Goal: Task Accomplishment & Management: Manage account settings

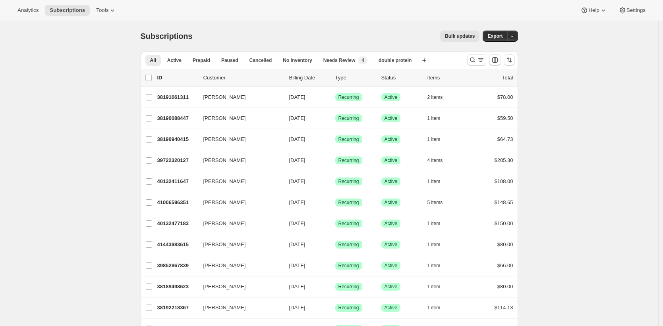
drag, startPoint x: 117, startPoint y: 81, endPoint x: 246, endPoint y: 52, distance: 132.0
click at [479, 59] on icon "Search and filter results" at bounding box center [481, 60] width 8 height 8
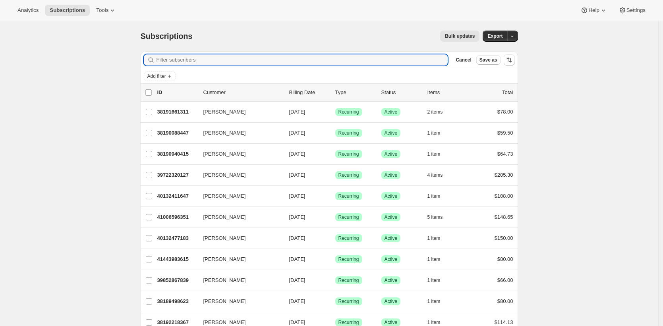
drag, startPoint x: 543, startPoint y: 73, endPoint x: 389, endPoint y: 70, distance: 154.6
click at [317, 62] on input "Filter subscribers" at bounding box center [303, 59] width 292 height 11
paste input "46949447762175"
type input "46949447762175"
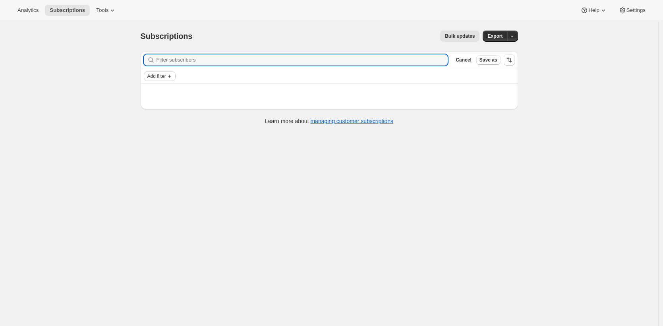
click at [164, 78] on span "Add filter" at bounding box center [156, 76] width 19 height 6
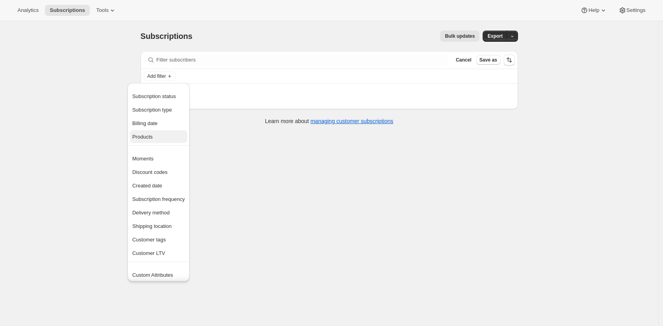
click at [165, 133] on span "Products" at bounding box center [158, 137] width 52 height 8
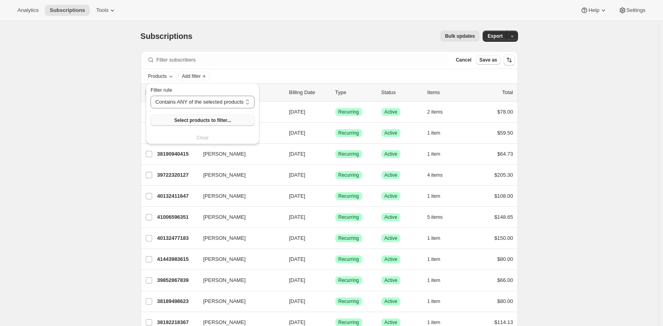
click at [195, 120] on span "Select products to filter..." at bounding box center [202, 120] width 57 height 6
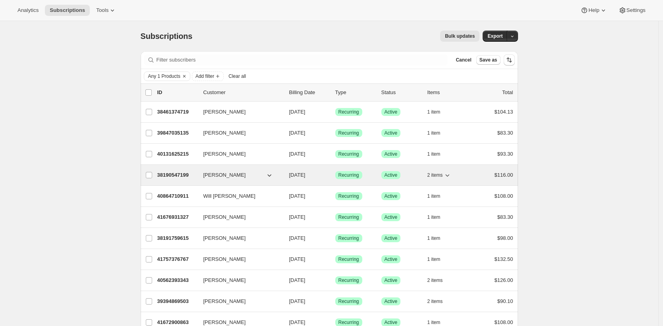
click at [178, 173] on p "38190547199" at bounding box center [177, 175] width 40 height 8
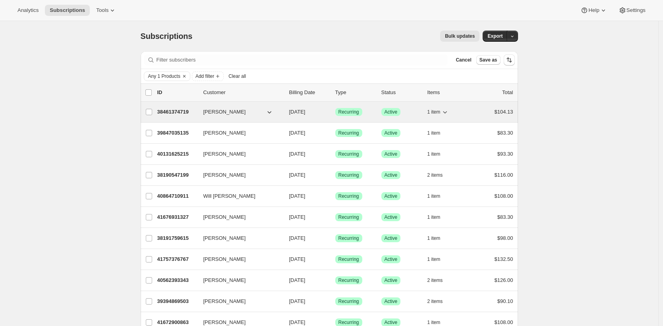
click at [172, 108] on p "38461374719" at bounding box center [177, 112] width 40 height 8
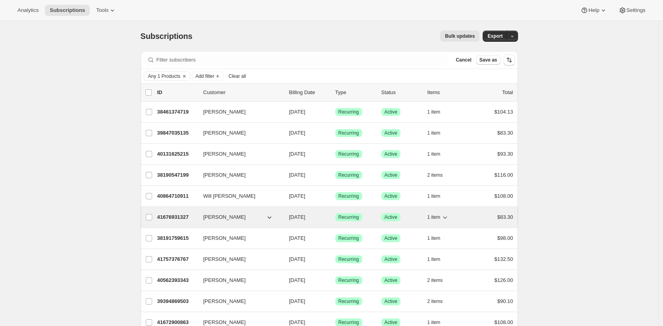
click at [174, 219] on p "41676931327" at bounding box center [177, 217] width 40 height 8
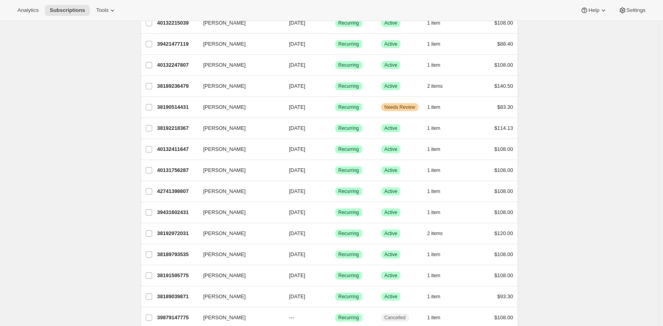
scroll to position [341, 0]
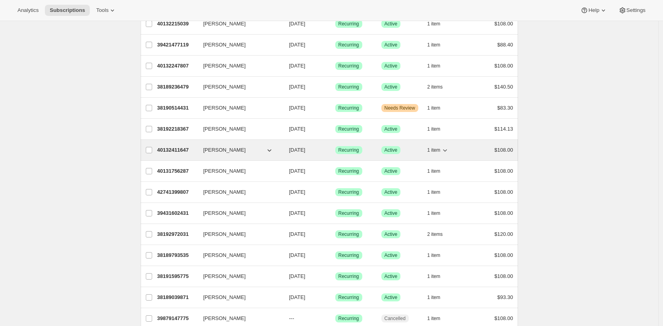
click at [172, 150] on p "40132411647" at bounding box center [177, 150] width 40 height 8
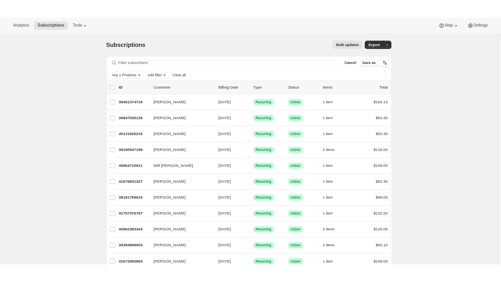
scroll to position [0, 0]
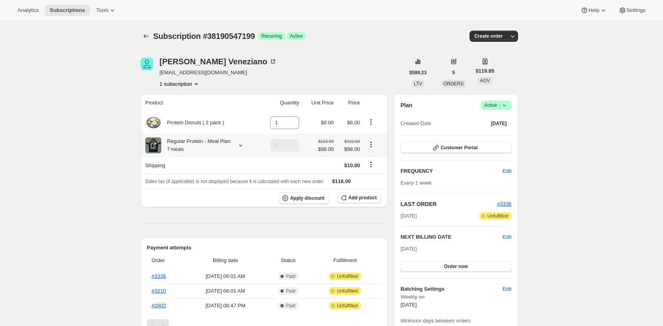
click at [155, 146] on icon at bounding box center [154, 144] width 3 height 3
click at [112, 17] on div "Analytics Subscriptions Tools Help Settings" at bounding box center [331, 10] width 663 height 21
click at [108, 8] on span "Tools" at bounding box center [102, 10] width 12 height 6
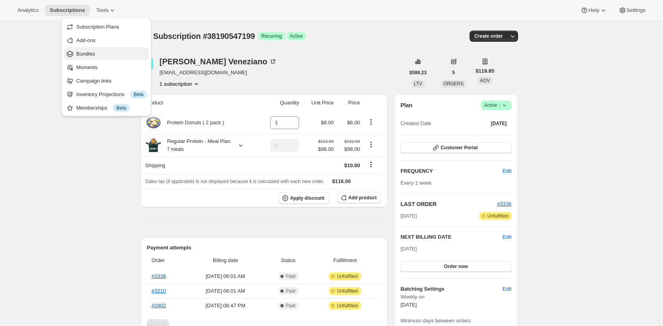
click at [115, 52] on span "Bundles" at bounding box center [111, 54] width 70 height 8
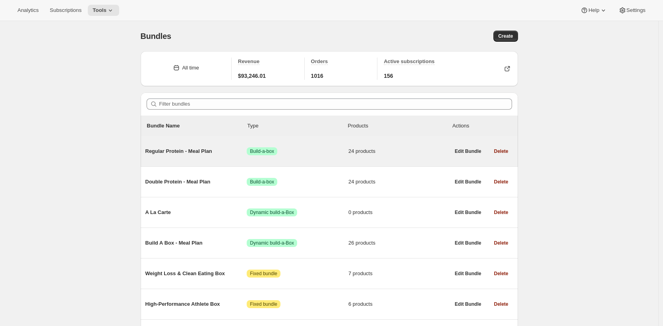
click at [186, 154] on span "Regular Protein - Meal Plan" at bounding box center [196, 151] width 102 height 8
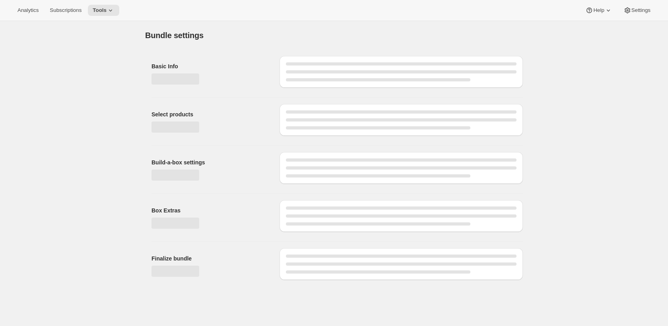
type input "Regular Protein - Meal Plan"
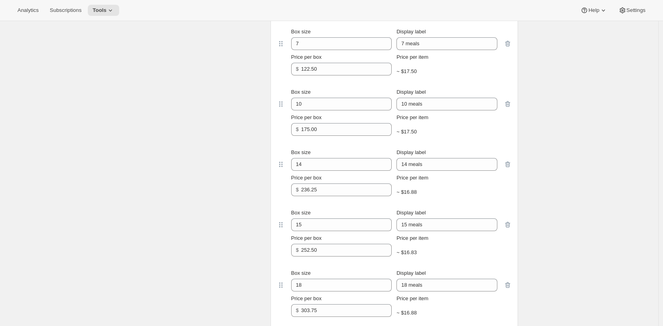
click at [171, 187] on div "Build-a-box settings Enter sizes and prices for each box. These boxes will appe…" at bounding box center [203, 236] width 124 height 588
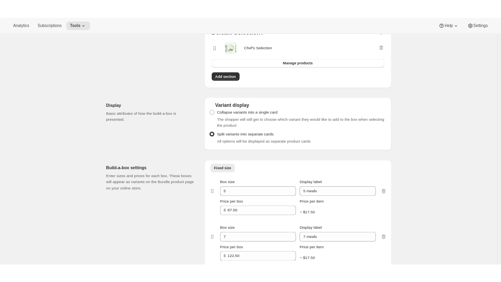
scroll to position [1197, 0]
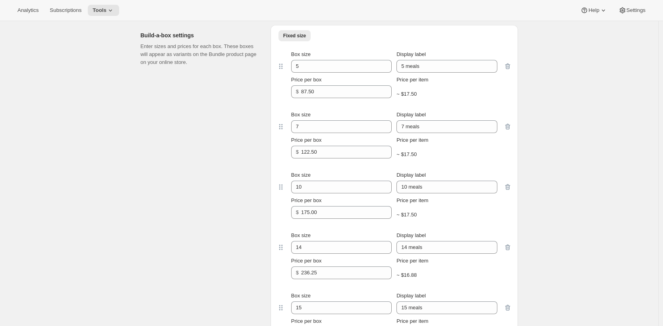
click at [221, 176] on div "Build-a-box settings Enter sizes and prices for each box. These boxes will appe…" at bounding box center [203, 319] width 124 height 588
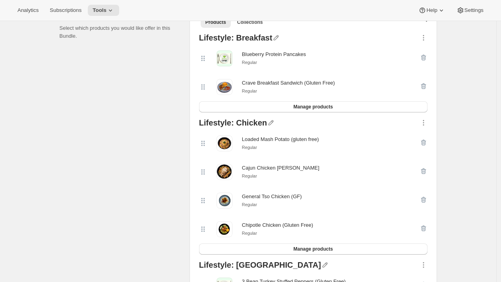
scroll to position [178, 0]
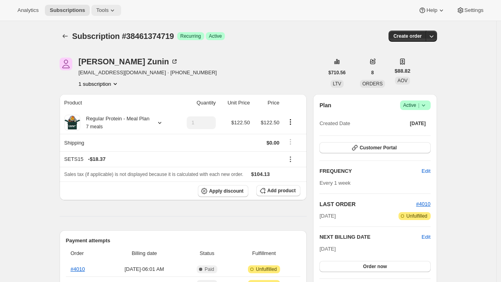
click at [99, 8] on span "Tools" at bounding box center [102, 10] width 12 height 6
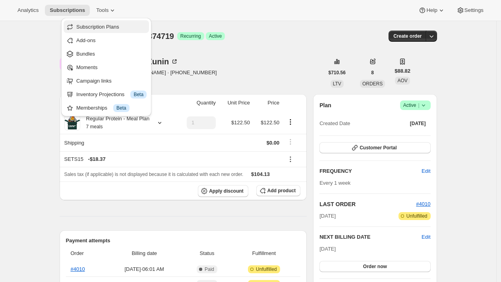
click at [112, 29] on span "Subscription Plans" at bounding box center [97, 27] width 43 height 6
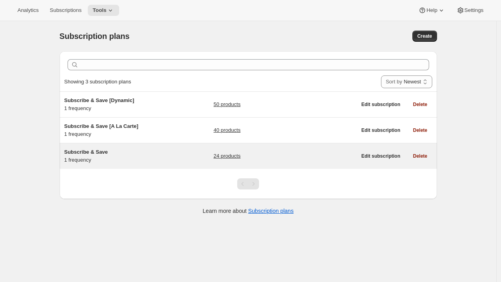
click at [151, 149] on h5 "Subscribe & Save" at bounding box center [113, 152] width 99 height 8
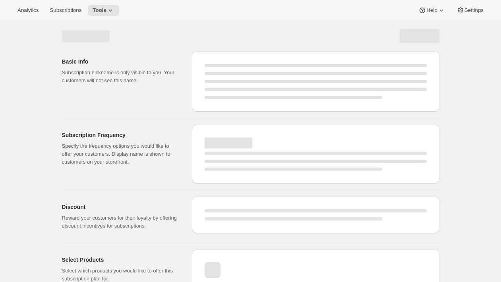
select select "WEEK"
select select "MONTH"
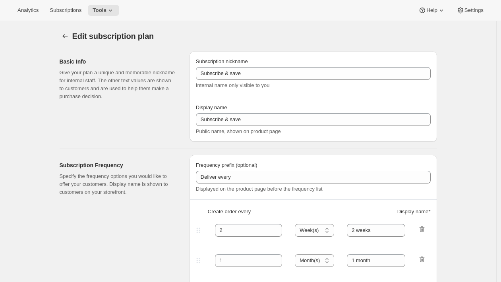
type input "Subscribe & Save"
type input "Subscribe & Save 20%"
type input "1"
type input "1 week"
type input "20"
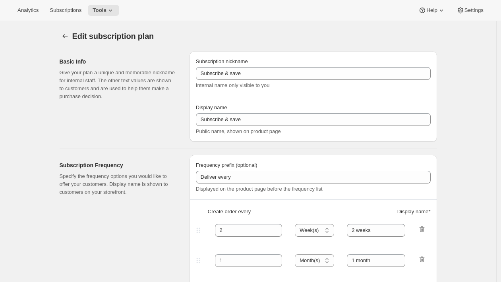
checkbox input "true"
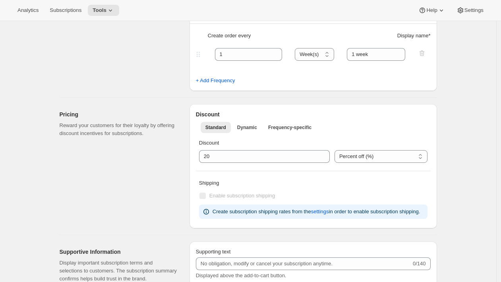
scroll to position [175, 0]
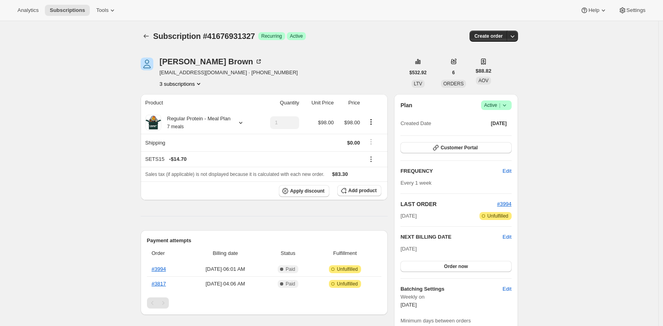
click at [113, 207] on div "Subscription #41676931327. This page is ready Subscription #41676931327 Success…" at bounding box center [329, 290] width 659 height 539
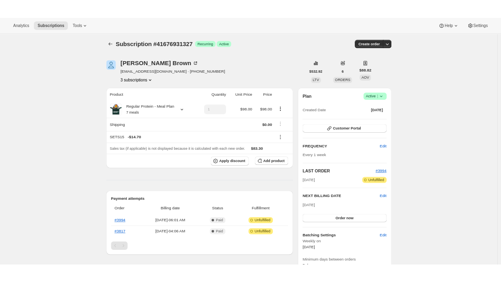
scroll to position [12, 0]
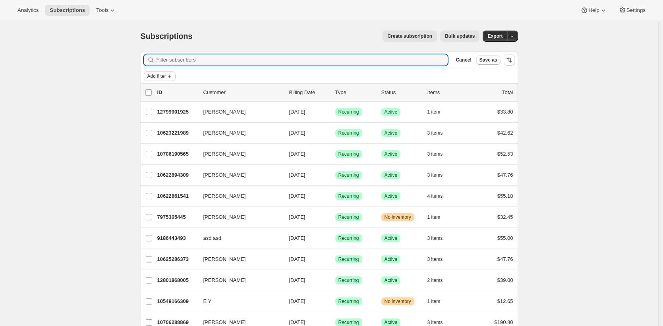
type input "c"
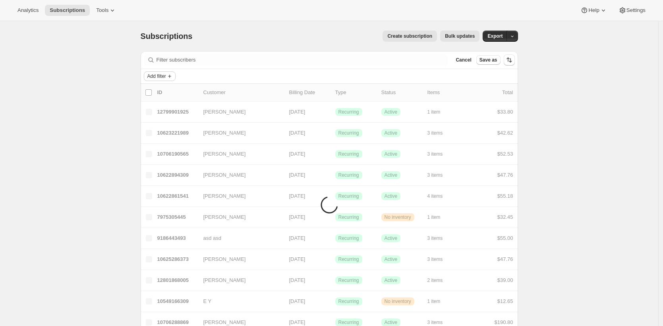
click at [172, 74] on icon "Add filter" at bounding box center [170, 76] width 6 height 6
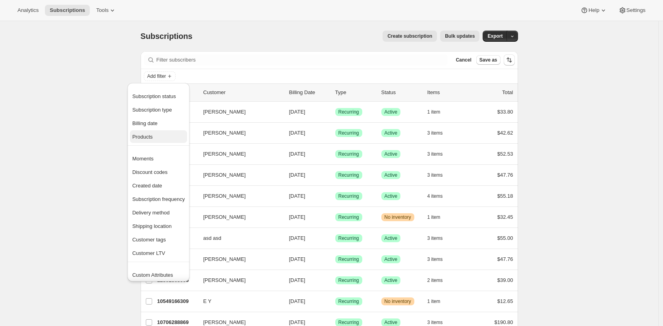
click at [176, 138] on span "Products" at bounding box center [158, 137] width 52 height 8
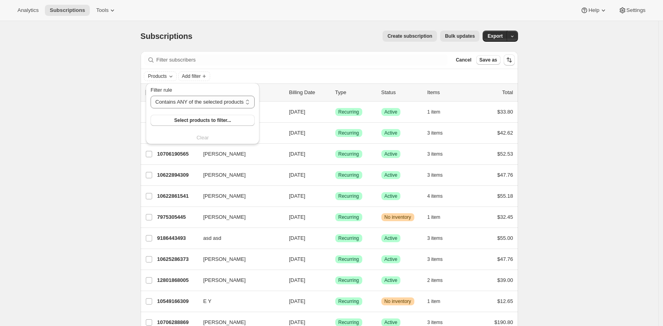
click at [194, 112] on div "Filter rule Contains ANY of the selected products Contains ALL of the selected …" at bounding box center [203, 106] width 104 height 40
click at [196, 120] on span "Select products to filter..." at bounding box center [202, 120] width 57 height 6
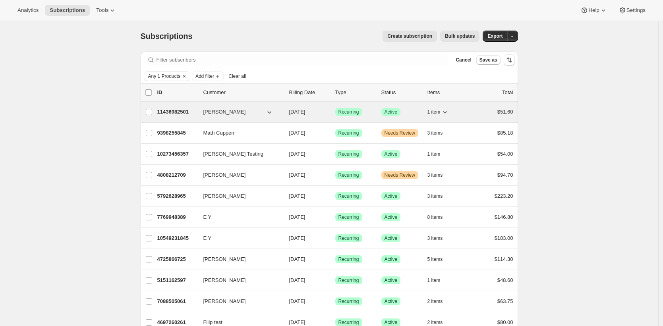
click at [169, 111] on p "11436982501" at bounding box center [177, 112] width 40 height 8
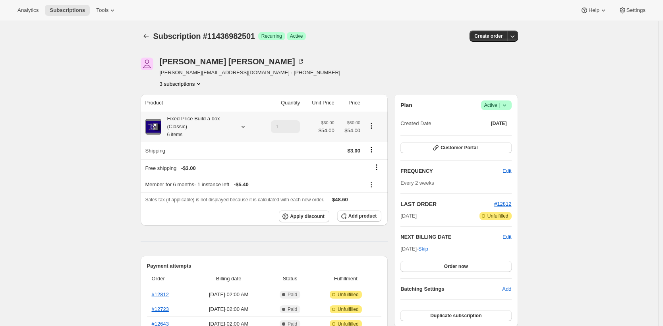
click at [155, 127] on icon at bounding box center [153, 127] width 8 height 8
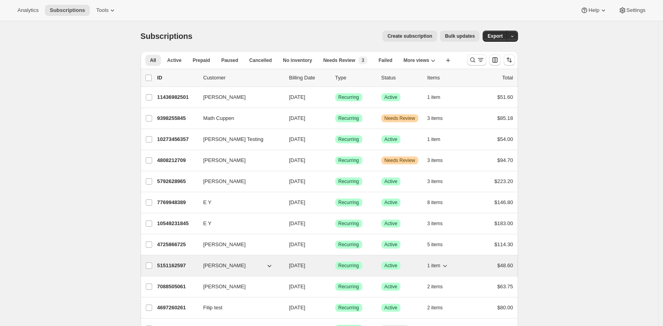
click at [176, 266] on p "5151162597" at bounding box center [177, 266] width 40 height 8
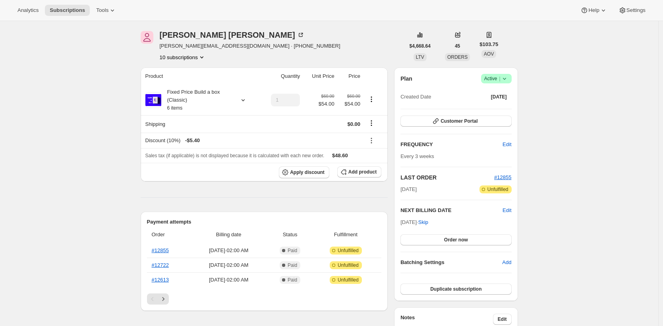
scroll to position [20, 0]
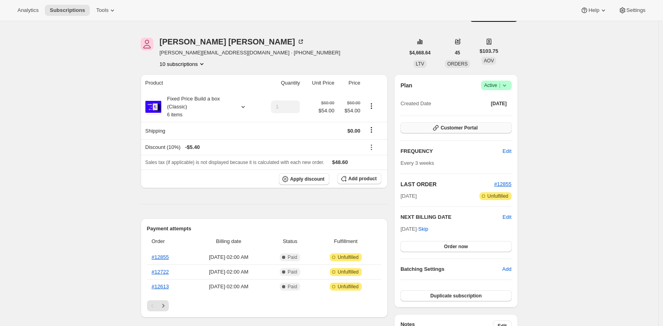
click at [430, 129] on button "Customer Portal" at bounding box center [456, 127] width 111 height 11
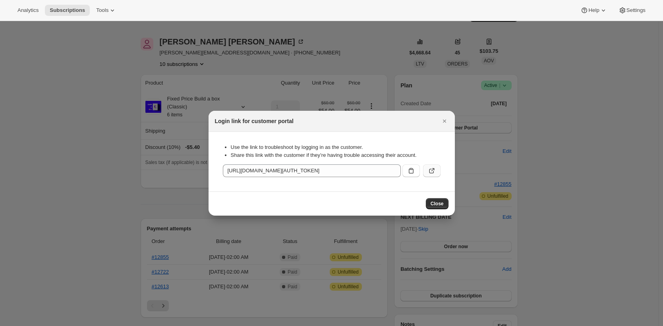
click at [428, 169] on icon ":r1l:" at bounding box center [432, 171] width 8 height 8
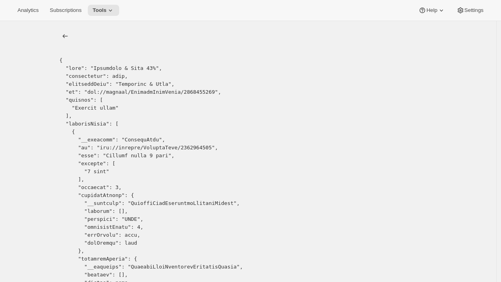
drag, startPoint x: 206, startPoint y: 149, endPoint x: 105, endPoint y: 149, distance: 100.9
copy pre "gid://shopify/SellingPlan/9192538367"
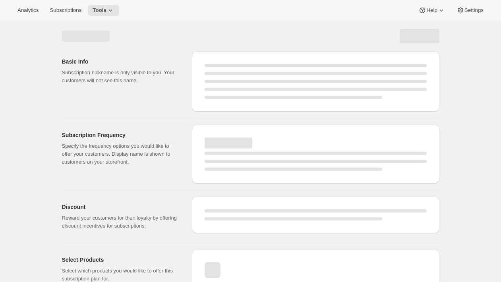
select select "WEEK"
select select "MONTH"
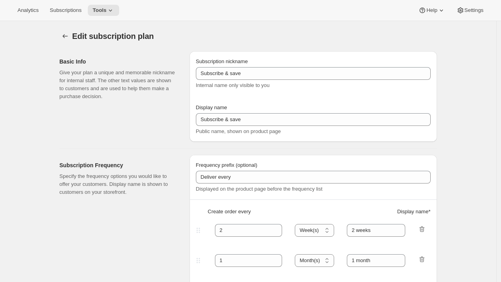
type input "Subscribe & Save"
type input "Subscribe & Save 20%"
type input "1"
type input "1 week"
type input "20"
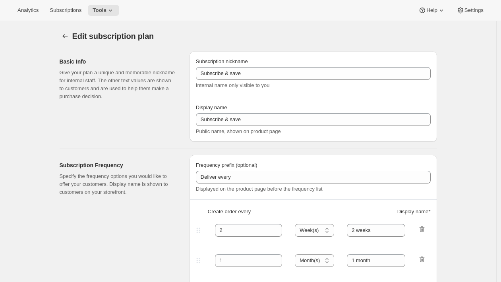
checkbox input "true"
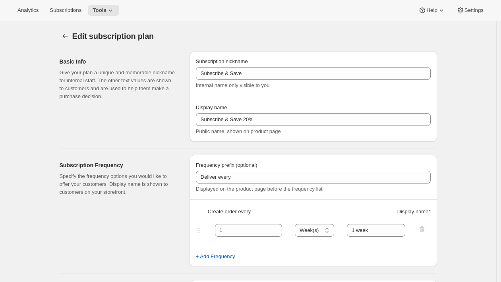
click at [126, 122] on div "Basic Info Give your plan a unique and memorable nickname for internal staff. T…" at bounding box center [122, 96] width 124 height 91
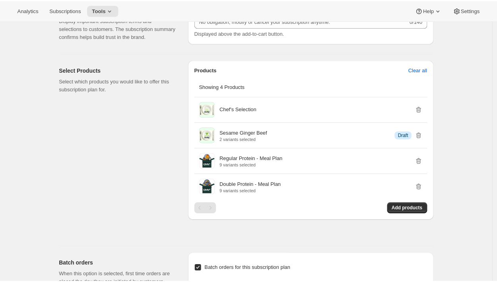
scroll to position [419, 0]
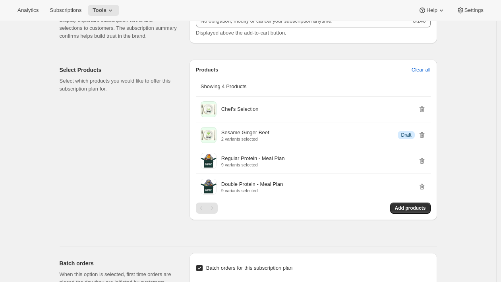
click at [108, 146] on div "Select Products Select which products you would like to offer this subscription…" at bounding box center [122, 150] width 124 height 180
click at [123, 167] on div "Select Products Select which products you would like to offer this subscription…" at bounding box center [122, 150] width 124 height 180
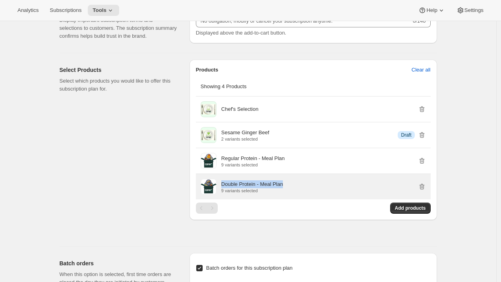
drag, startPoint x: 297, startPoint y: 200, endPoint x: 225, endPoint y: 201, distance: 72.7
click at [225, 193] on div "Double Protein - Meal Plan 9 variants selected" at bounding box center [323, 186] width 205 height 13
copy p "Double Protein - Meal Plan"
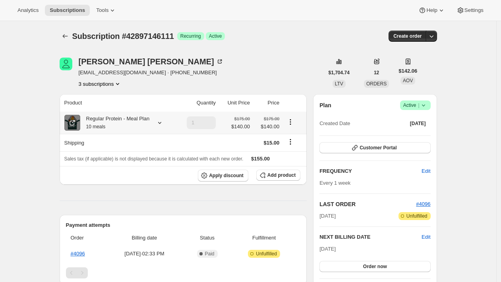
click at [76, 125] on icon at bounding box center [72, 123] width 8 height 8
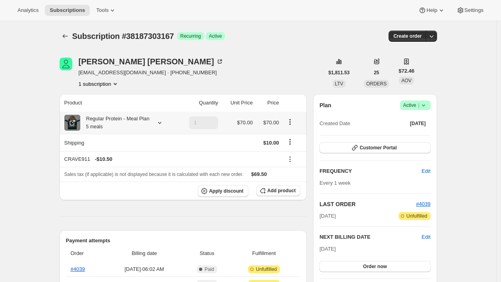
click at [75, 124] on icon at bounding box center [73, 121] width 3 height 3
click at [74, 124] on icon at bounding box center [72, 123] width 8 height 8
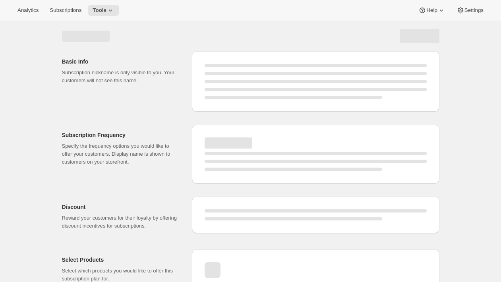
select select "WEEK"
select select "MONTH"
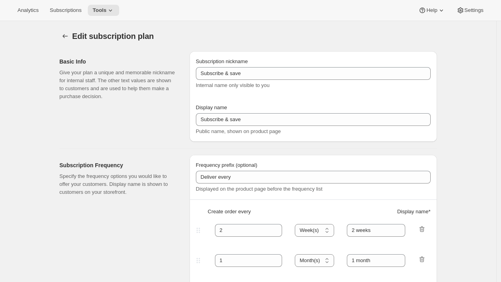
type input "Subscribe & Save"
type input "Subscribe & Save 20%"
type input "1"
type input "1 week"
type input "20"
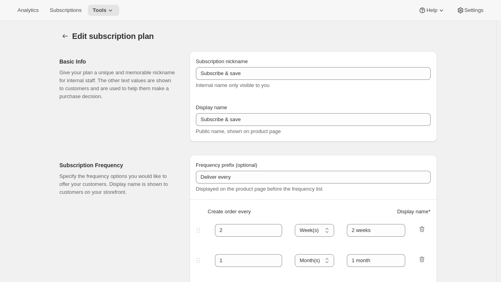
checkbox input "true"
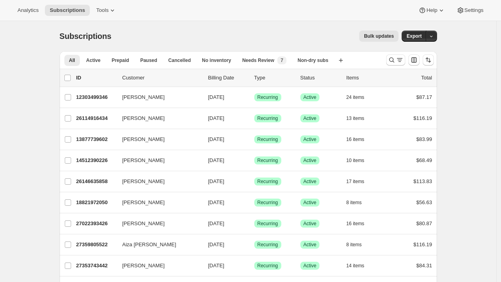
click at [374, 30] on div "Subscriptions. This page is ready Subscriptions Bulk updates More actions Bulk …" at bounding box center [249, 36] width 378 height 30
click at [372, 36] on span "Bulk updates" at bounding box center [379, 36] width 30 height 6
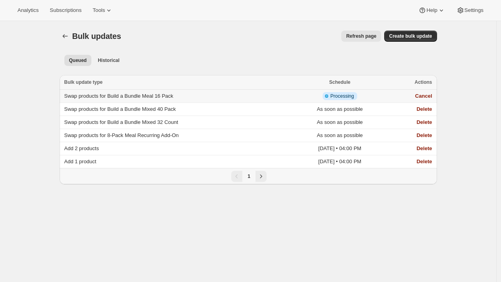
click at [196, 92] on td "Swap products for Build a Bundle Meal 16 Pack" at bounding box center [176, 96] width 232 height 13
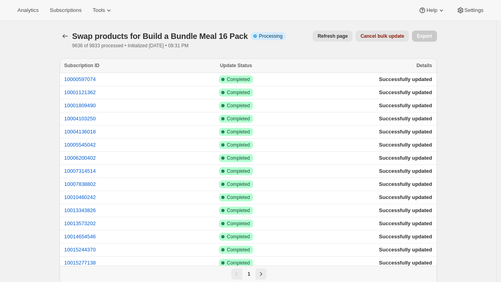
click at [323, 32] on button "Refresh page" at bounding box center [333, 36] width 40 height 11
click at [329, 35] on span "Refresh page" at bounding box center [333, 36] width 30 height 6
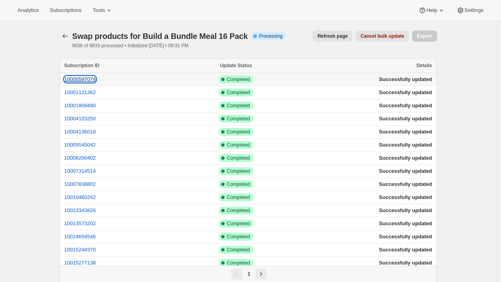
click at [84, 78] on button "10000597074" at bounding box center [80, 79] width 32 height 6
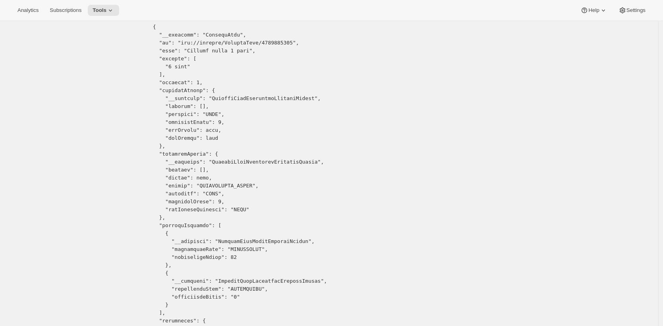
scroll to position [111, 0]
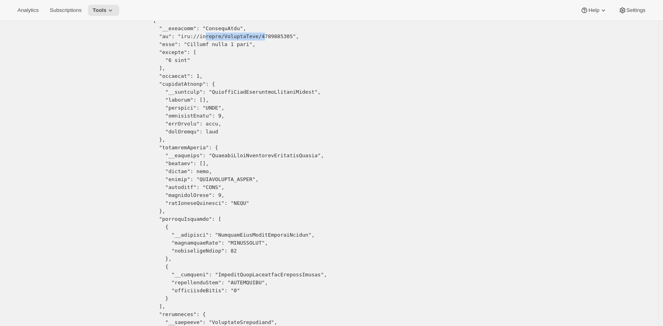
drag, startPoint x: 262, startPoint y: 36, endPoint x: 208, endPoint y: 33, distance: 54.1
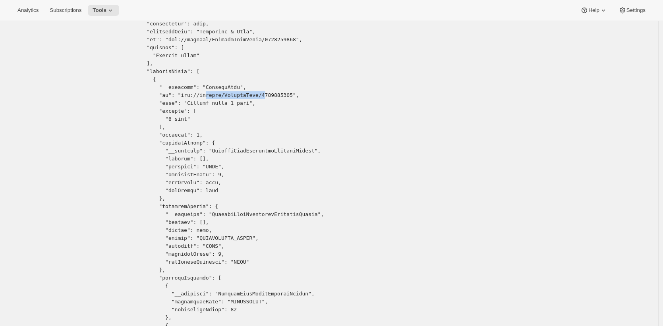
scroll to position [38, 0]
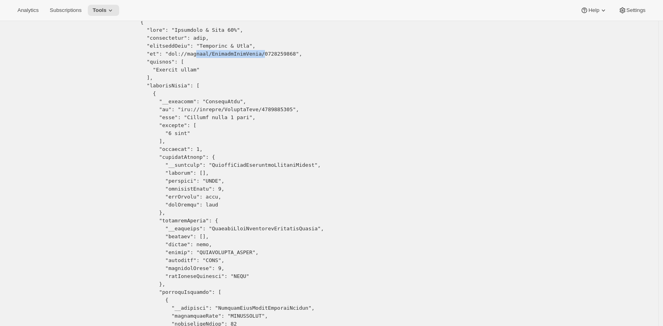
drag, startPoint x: 268, startPoint y: 54, endPoint x: 199, endPoint y: 53, distance: 69.2
drag, startPoint x: 266, startPoint y: 107, endPoint x: 222, endPoint y: 107, distance: 44.1
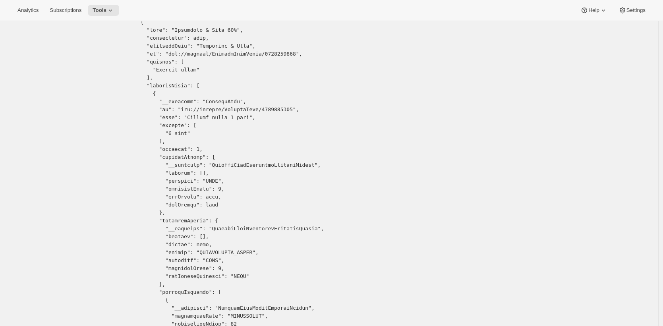
drag, startPoint x: 270, startPoint y: 111, endPoint x: 188, endPoint y: 110, distance: 81.5
drag, startPoint x: 216, startPoint y: 112, endPoint x: 253, endPoint y: 114, distance: 36.6
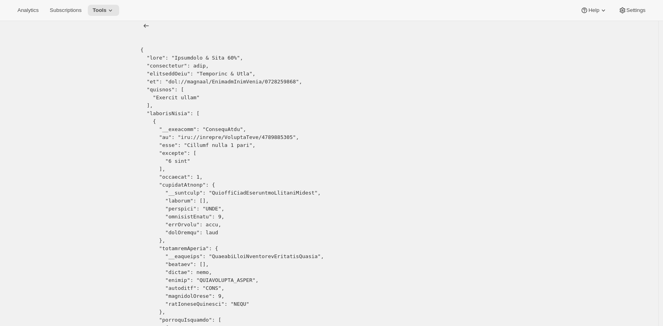
scroll to position [0, 0]
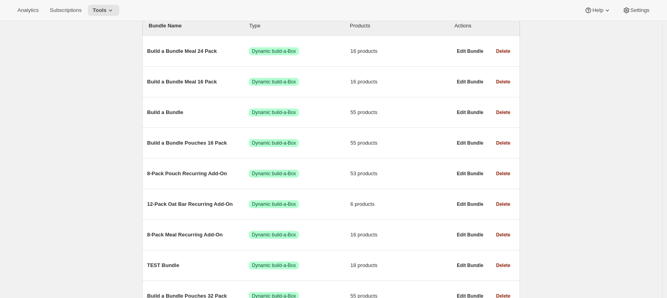
scroll to position [119, 0]
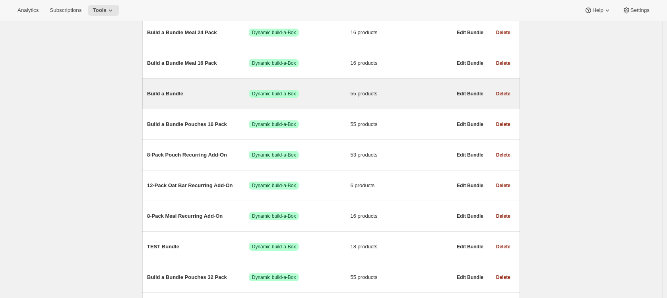
click at [190, 93] on span "Build a Bundle" at bounding box center [198, 94] width 102 height 8
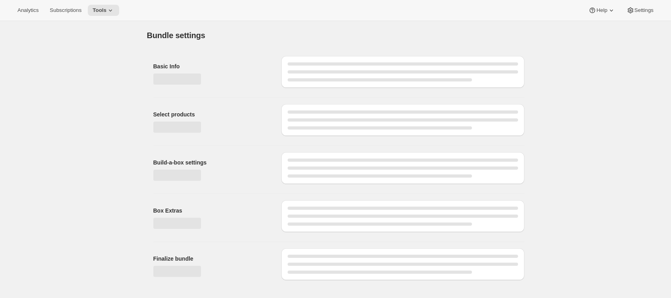
type input "Build a Bundle"
checkbox input "true"
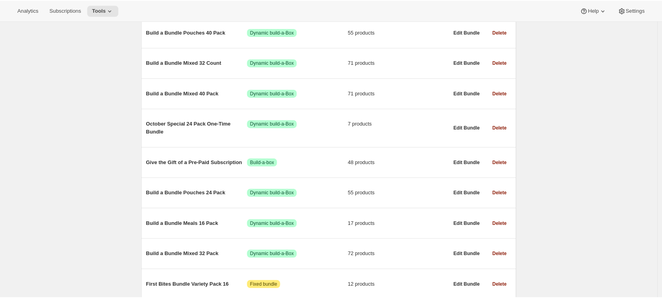
scroll to position [409, 0]
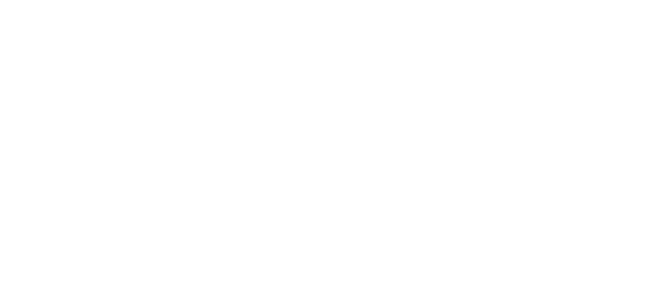
type input "Build a Bundle"
checkbox input "true"
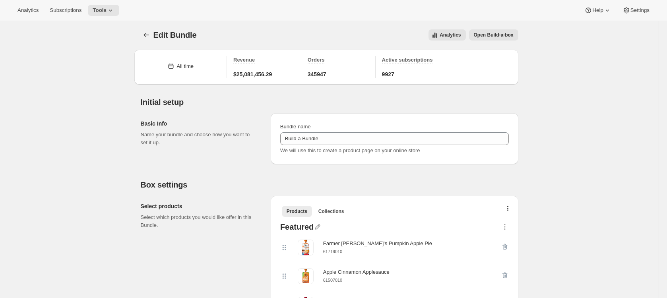
scroll to position [2, 0]
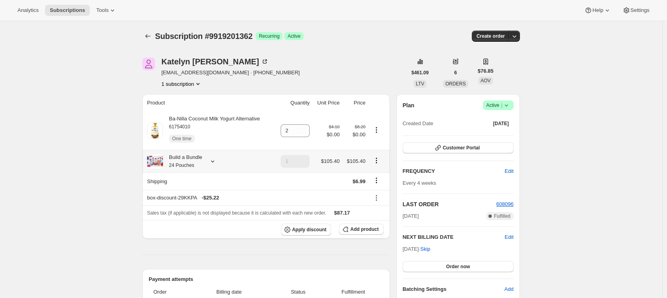
click at [189, 165] on small "24 Pouches" at bounding box center [181, 166] width 25 height 6
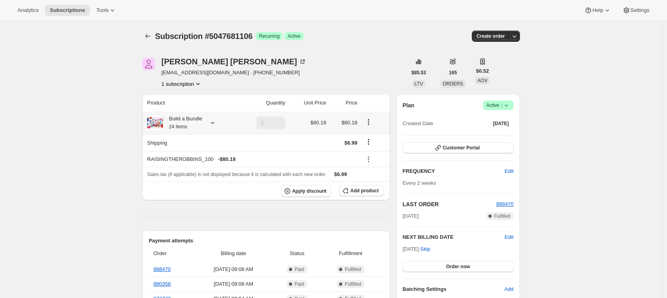
click at [202, 120] on div "Build a Bundle 24 Items" at bounding box center [182, 123] width 39 height 16
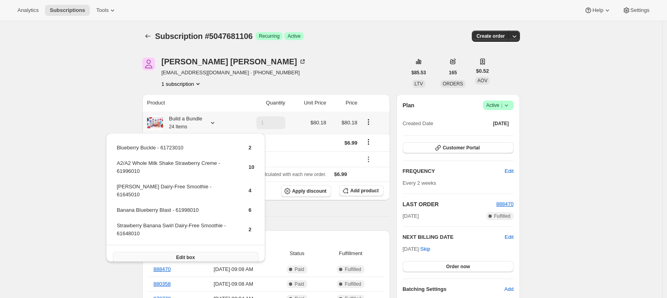
click at [224, 252] on button "Edit box" at bounding box center [185, 257] width 145 height 11
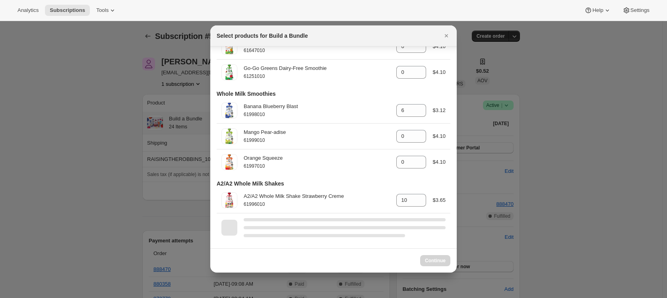
scroll to position [1403, 0]
select select "gid://shopify/ProductVariant/42094505427026"
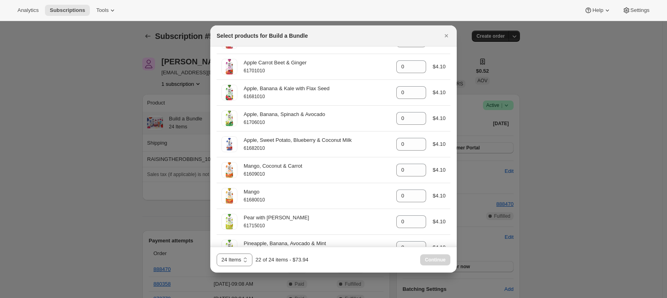
scroll to position [0, 0]
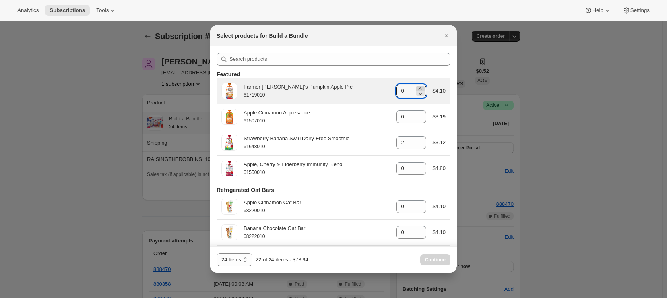
click at [416, 87] on icon ":r3e:" at bounding box center [420, 89] width 8 height 8
type input "2"
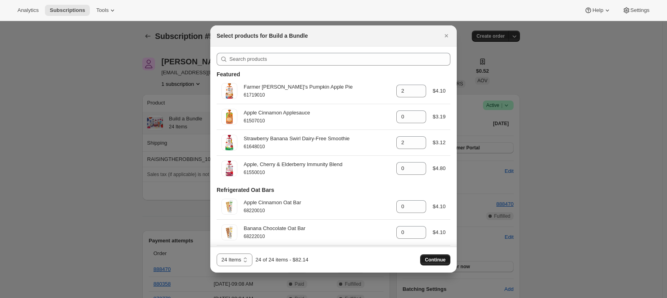
click at [440, 258] on span "Continue" at bounding box center [435, 260] width 21 height 6
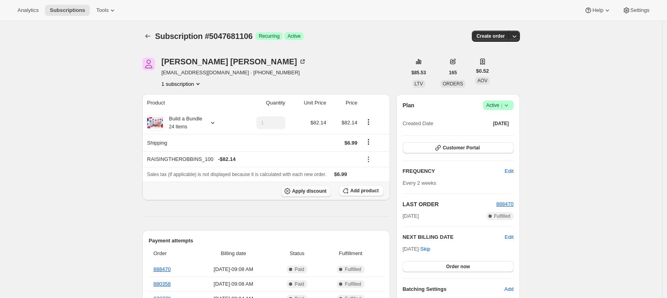
click at [319, 195] on button "Apply discount" at bounding box center [306, 191] width 50 height 12
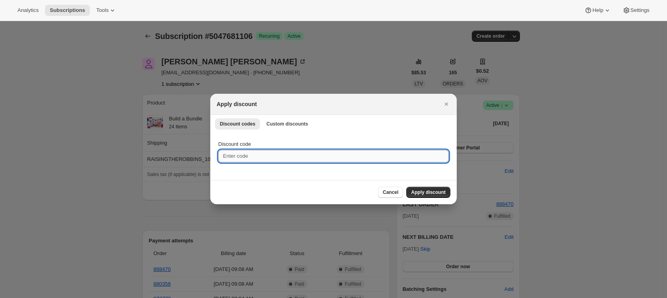
click at [318, 157] on input "Discount code" at bounding box center [333, 156] width 230 height 13
paste input "box-discount-29KKPA"
type input "box-discount-29KKPA"
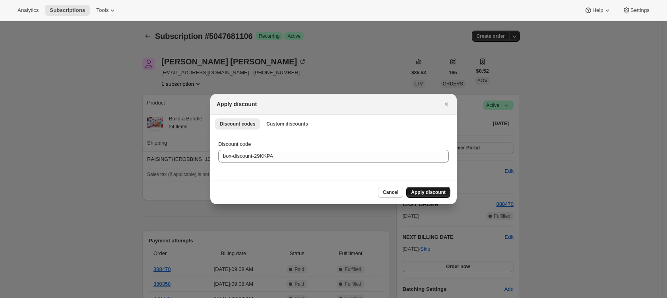
click at [432, 193] on span "Apply discount" at bounding box center [428, 192] width 35 height 6
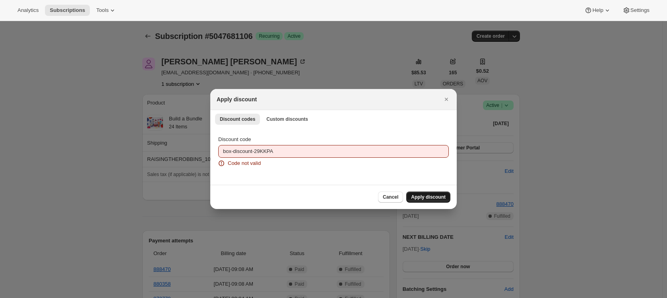
click at [332, 46] on div at bounding box center [333, 149] width 667 height 298
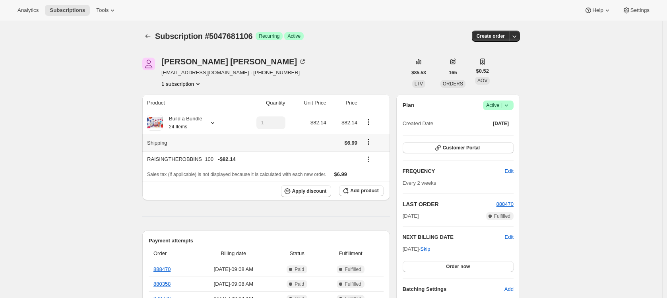
click at [370, 141] on icon "Shipping actions" at bounding box center [368, 142] width 8 height 8
click at [316, 193] on span "Apply discount" at bounding box center [309, 191] width 35 height 6
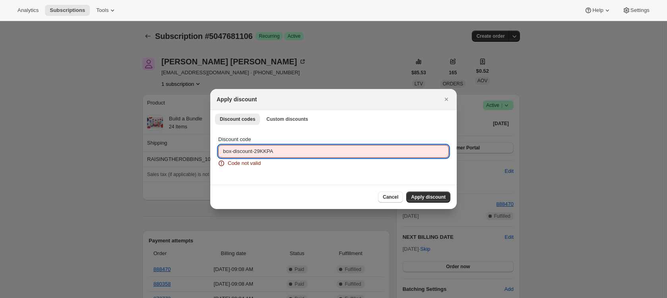
click at [295, 150] on input "box-discount-29KKPA" at bounding box center [333, 151] width 230 height 13
paste input "J98C45"
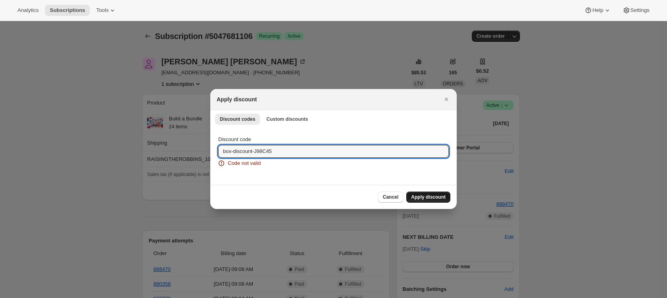
type input "box-discount-J98C45"
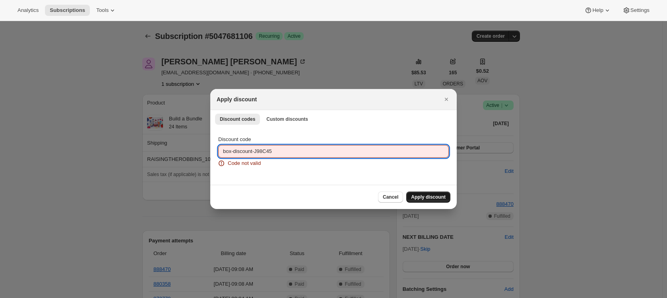
click at [426, 196] on span "Apply discount" at bounding box center [428, 197] width 35 height 6
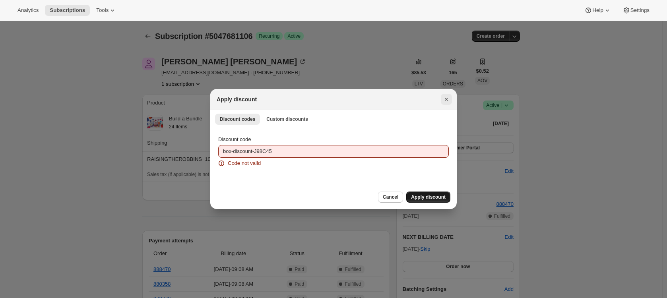
click at [445, 98] on icon "Close" at bounding box center [446, 99] width 3 height 3
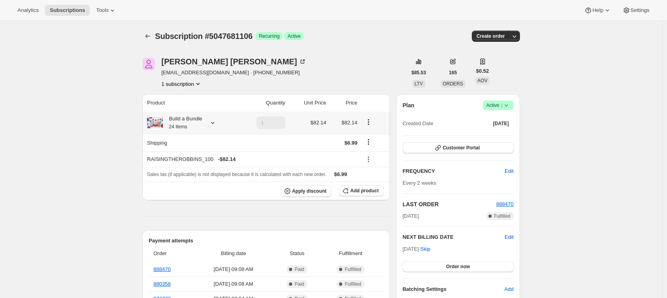
click at [202, 122] on div "Build a Bundle 24 Items" at bounding box center [182, 123] width 39 height 16
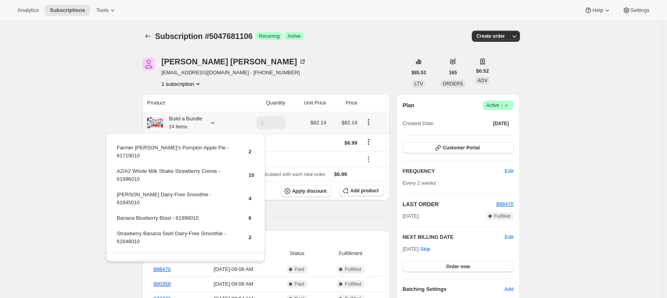
click at [215, 260] on button "Edit box" at bounding box center [185, 265] width 145 height 11
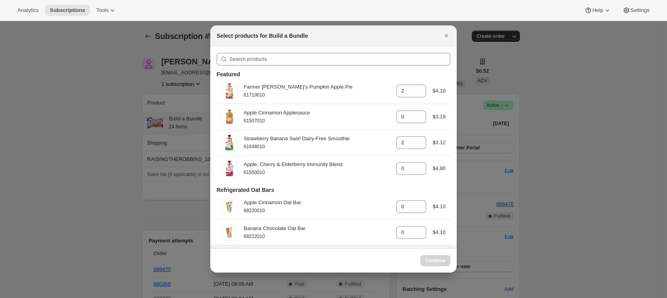
select select "gid://shopify/ProductVariant/42094505427026"
click at [448, 38] on icon "Close" at bounding box center [446, 36] width 8 height 8
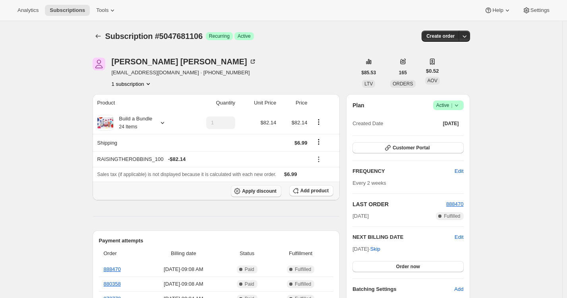
click at [271, 192] on span "Apply discount" at bounding box center [259, 191] width 35 height 6
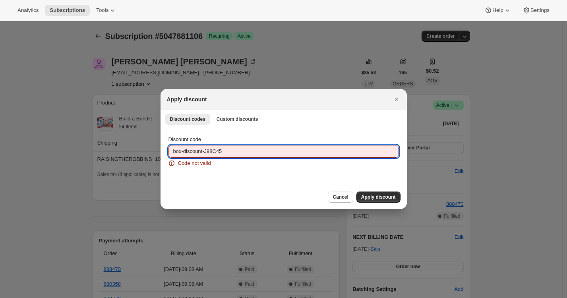
click at [304, 151] on input "box-discount-J98C45" at bounding box center [284, 151] width 230 height 13
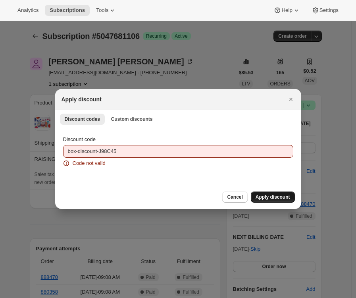
click at [273, 197] on span "Apply discount" at bounding box center [273, 197] width 35 height 6
click at [292, 100] on icon "Close" at bounding box center [291, 99] width 8 height 8
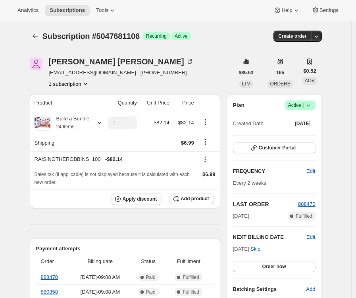
click at [203, 72] on div "[PERSON_NAME] [EMAIL_ADDRESS][DOMAIN_NAME] · [PHONE_NUMBER] 1 subscription" at bounding box center [132, 73] width 205 height 30
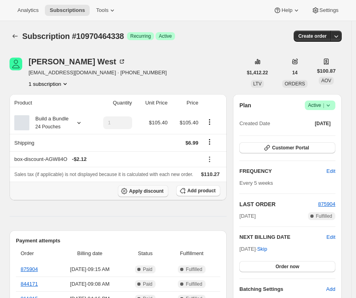
click at [161, 194] on span "Apply discount" at bounding box center [146, 191] width 35 height 6
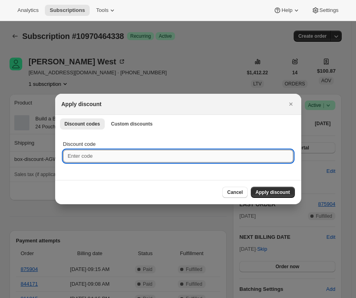
click at [168, 155] on input "Discount code" at bounding box center [178, 156] width 230 height 13
paste input "box-discount-J98C45"
type input "box-discount-J98C45"
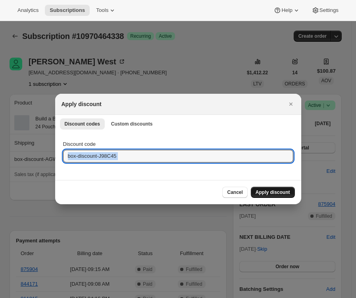
drag, startPoint x: 270, startPoint y: 182, endPoint x: 269, endPoint y: 193, distance: 11.1
click at [270, 184] on div "Apply discount Discount codes Custom discounts More views Discount codes Custom…" at bounding box center [178, 149] width 246 height 110
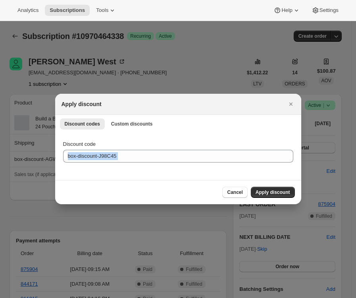
click at [269, 192] on span "Apply discount" at bounding box center [273, 192] width 35 height 6
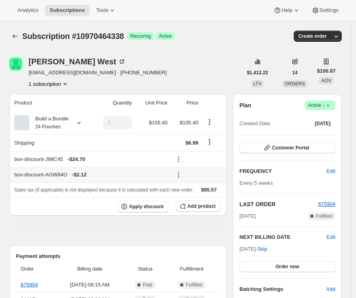
click at [180, 172] on icon at bounding box center [178, 172] width 1 height 1
click at [206, 203] on span "Remove" at bounding box center [199, 204] width 19 height 6
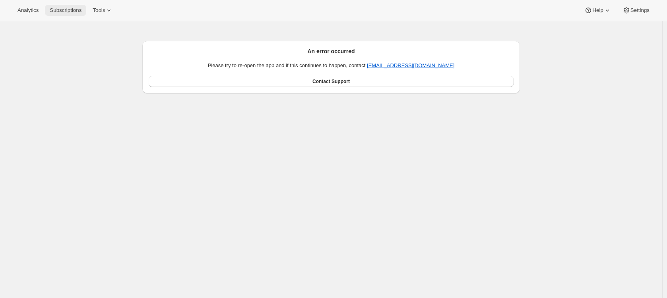
click at [76, 13] on span "Subscriptions" at bounding box center [66, 10] width 32 height 6
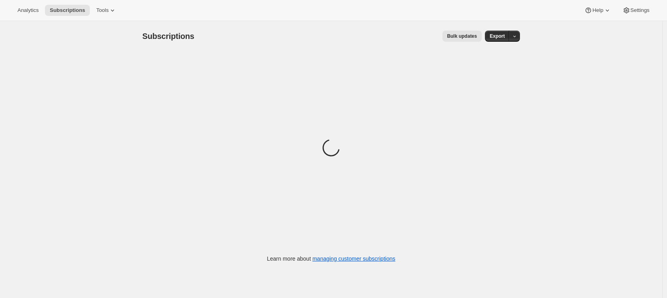
click at [460, 36] on span "Bulk updates" at bounding box center [462, 36] width 30 height 6
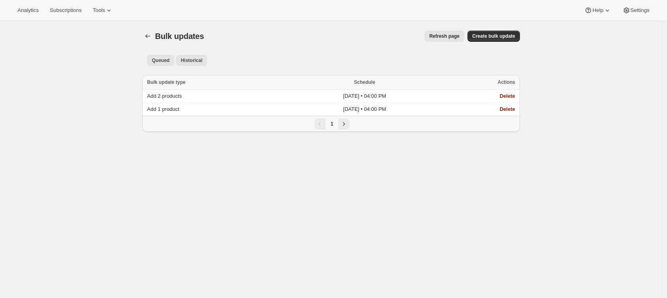
click at [201, 62] on span "Historical" at bounding box center [192, 60] width 22 height 6
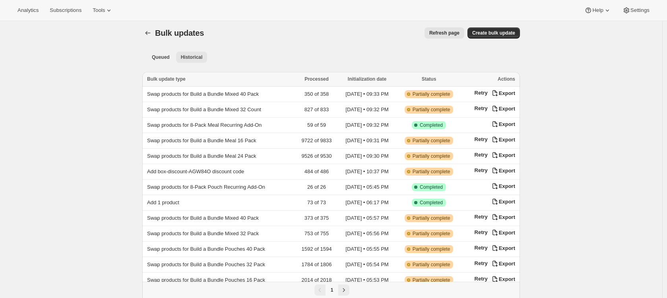
scroll to position [9, 0]
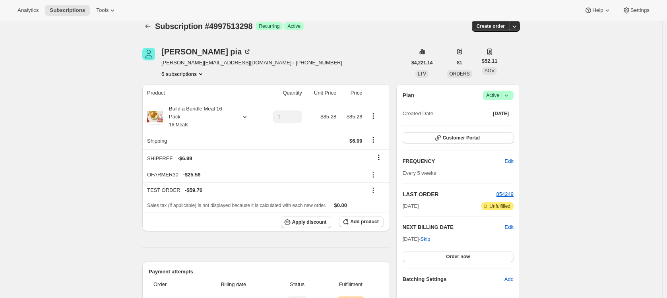
scroll to position [12, 0]
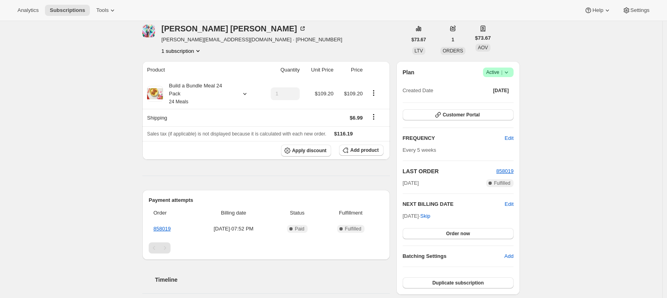
scroll to position [30, 0]
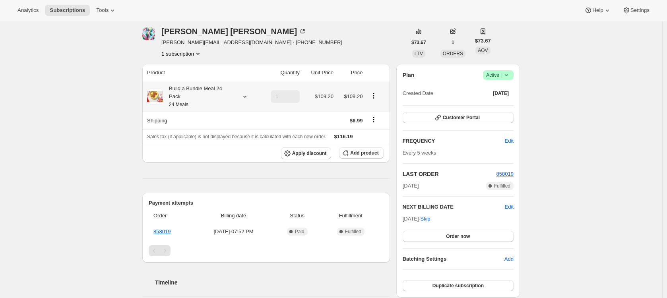
click at [196, 99] on div "Build a Bundle Meal 24 Pack 24 Meals" at bounding box center [199, 97] width 72 height 24
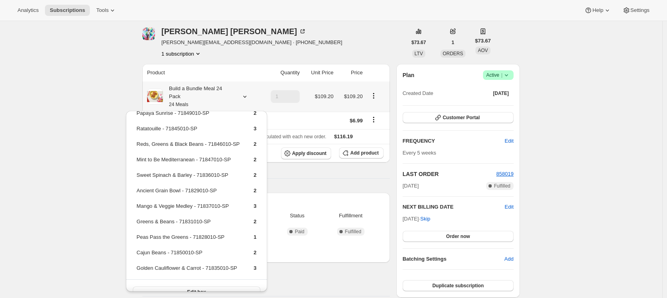
scroll to position [25, 0]
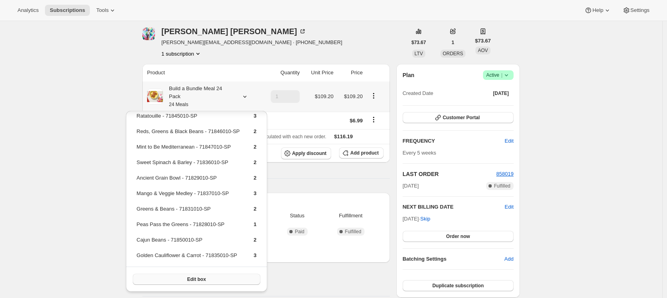
click at [243, 279] on button "Edit box" at bounding box center [197, 279] width 128 height 11
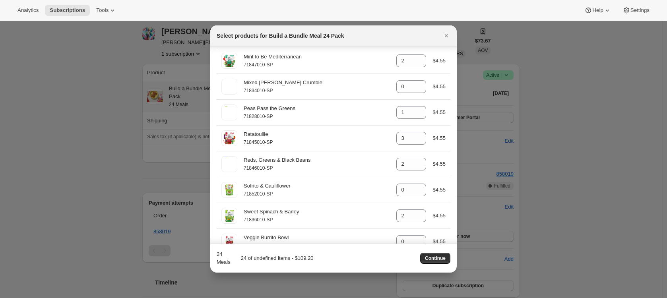
scroll to position [263, 0]
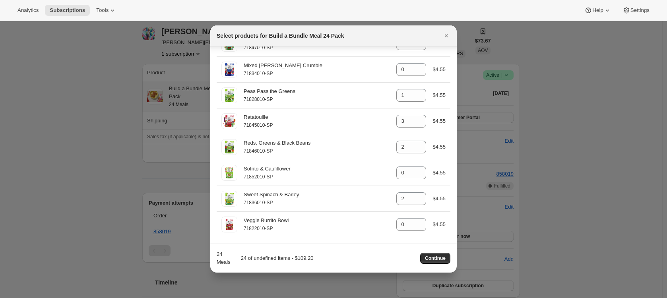
click at [122, 106] on div at bounding box center [333, 149] width 667 height 298
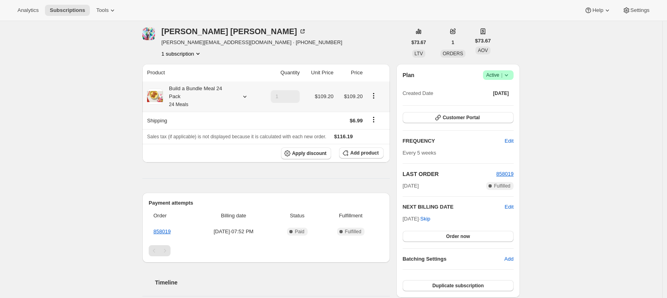
click at [220, 57] on div "1 subscription" at bounding box center [251, 54] width 181 height 8
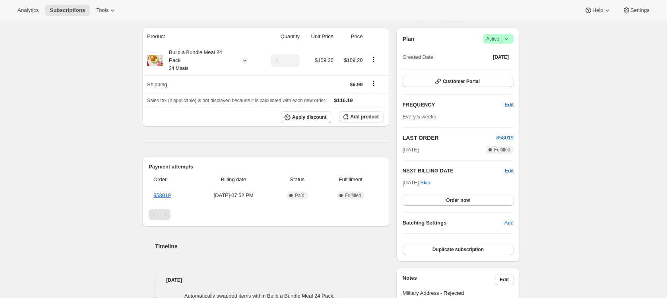
scroll to position [66, 0]
click at [201, 62] on div "Build a Bundle Meal 24 Pack 24 Meals" at bounding box center [199, 61] width 72 height 24
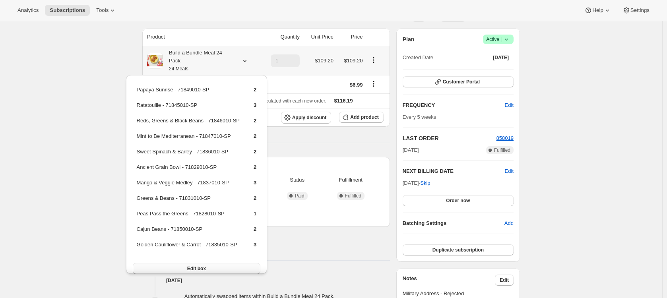
click at [218, 266] on button "Edit box" at bounding box center [197, 268] width 128 height 11
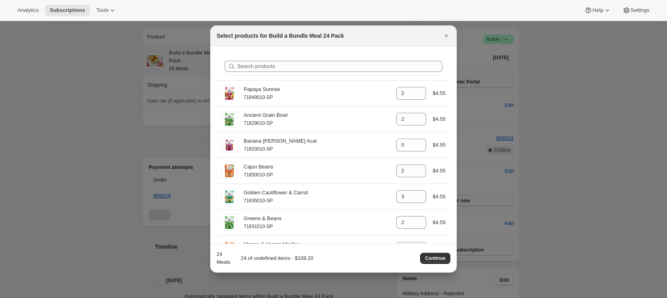
click at [185, 232] on div at bounding box center [333, 149] width 667 height 298
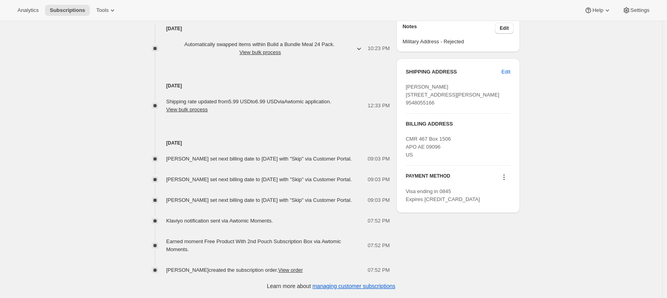
scroll to position [342, 0]
click at [296, 270] on link "View order" at bounding box center [290, 270] width 25 height 6
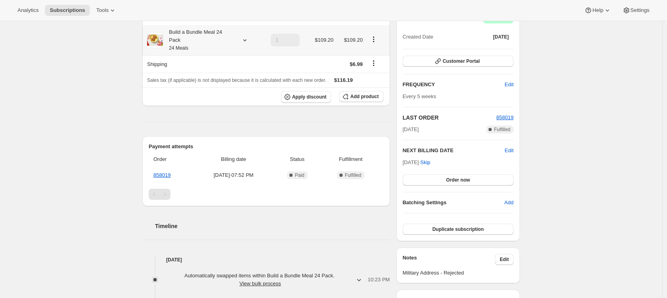
scroll to position [0, 0]
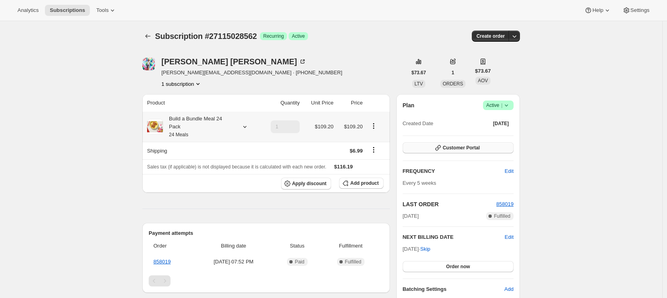
click at [463, 148] on span "Customer Portal" at bounding box center [461, 148] width 37 height 6
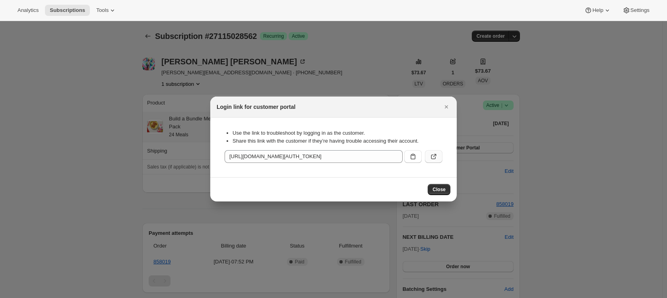
click at [432, 156] on icon ":r1f:" at bounding box center [434, 157] width 8 height 8
click at [445, 105] on icon "Close" at bounding box center [446, 107] width 8 height 8
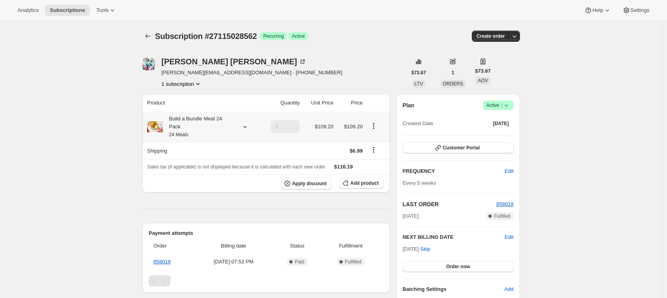
click at [381, 73] on div "Elisabeth Otto elisabeth@huntermail.net · +19548055166 1 subscription" at bounding box center [274, 73] width 264 height 30
click at [383, 71] on div "Elisabeth Otto elisabeth@huntermail.net · +19548055166 1 subscription" at bounding box center [274, 73] width 264 height 30
click at [376, 71] on div "Elisabeth Otto elisabeth@huntermail.net · +19548055166 1 subscription" at bounding box center [274, 73] width 264 height 30
click at [323, 59] on div "Elisabeth Otto elisabeth@huntermail.net · +19548055166 1 subscription" at bounding box center [274, 73] width 264 height 30
click at [371, 37] on div "Subscription #27115028562 Success Recurring Success Active" at bounding box center [270, 36] width 230 height 11
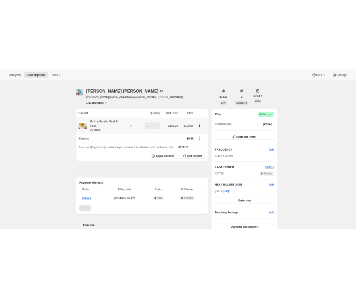
scroll to position [22, 0]
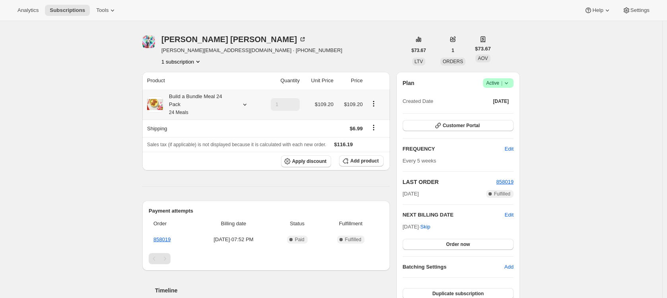
click at [366, 61] on div "Elisabeth Otto elisabeth@huntermail.net · +19548055166 1 subscription" at bounding box center [274, 50] width 264 height 30
click at [367, 56] on div "Elisabeth Otto elisabeth@huntermail.net · +19548055166 1 subscription" at bounding box center [274, 50] width 264 height 30
click at [368, 55] on div "Elisabeth Otto elisabeth@huntermail.net · +19548055166 1 subscription" at bounding box center [274, 50] width 264 height 30
drag, startPoint x: 233, startPoint y: 95, endPoint x: 170, endPoint y: 99, distance: 63.3
click at [170, 99] on div "Build a Bundle Meal 24 Pack 24 Meals" at bounding box center [199, 105] width 72 height 24
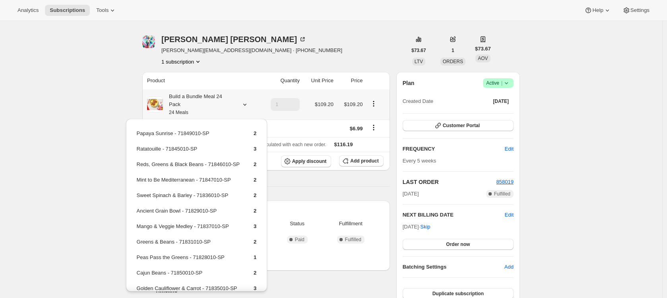
copy div "Build a Bundle Meal 24"
click at [181, 99] on div "Build a Bundle Meal 24 Pack 24 Meals" at bounding box center [199, 105] width 72 height 24
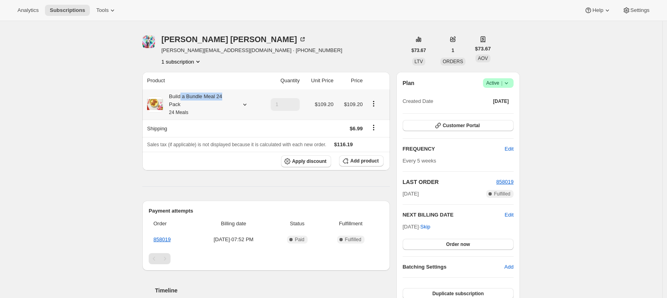
click at [230, 96] on div "Build a Bundle Meal 24 Pack 24 Meals" at bounding box center [199, 105] width 72 height 24
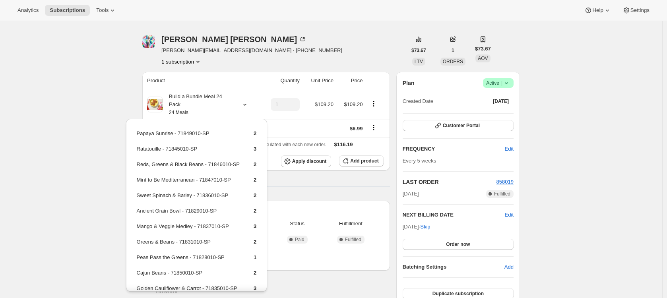
click at [347, 10] on div "Analytics Subscriptions Tools Help Settings" at bounding box center [333, 10] width 667 height 21
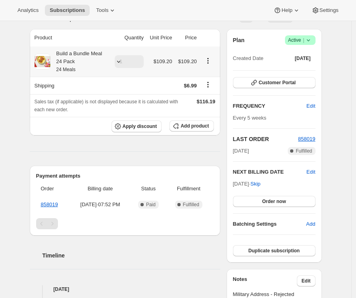
scroll to position [171, 0]
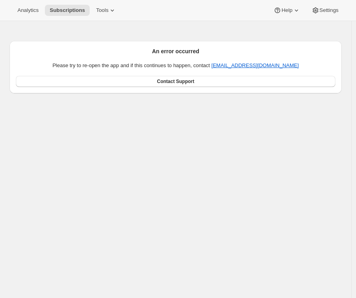
click at [314, 35] on div "An error occurred Please try to re-open the app and if this continues to happen…" at bounding box center [176, 61] width 333 height 64
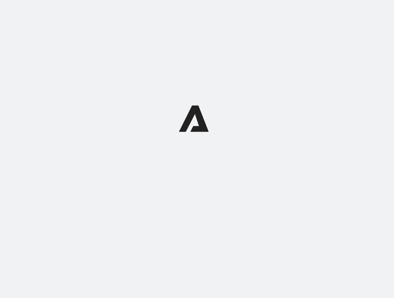
click at [360, 14] on div at bounding box center [197, 118] width 394 height 237
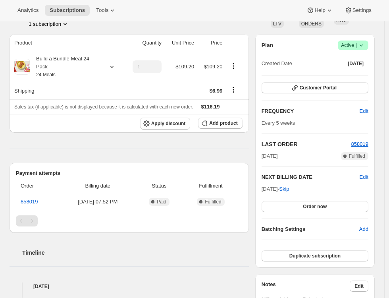
scroll to position [66, 0]
